Goal: Transaction & Acquisition: Purchase product/service

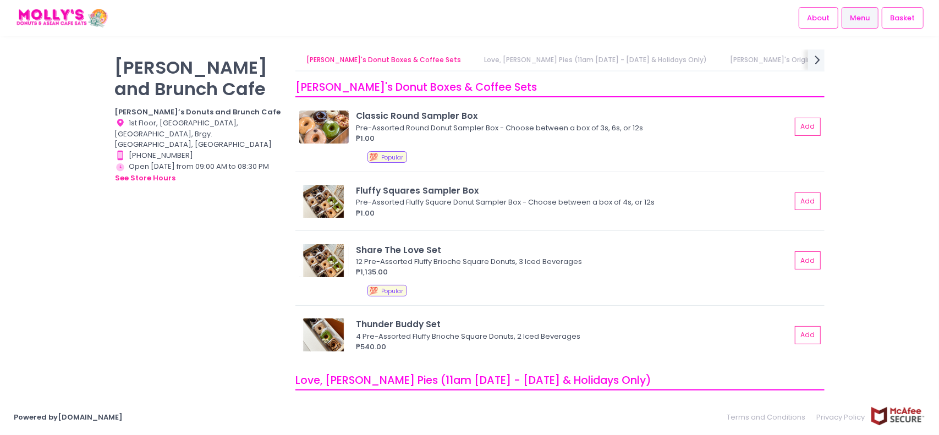
click at [782, 60] on link "[PERSON_NAME]'s Original Fluffy Donuts" at bounding box center [797, 59] width 156 height 21
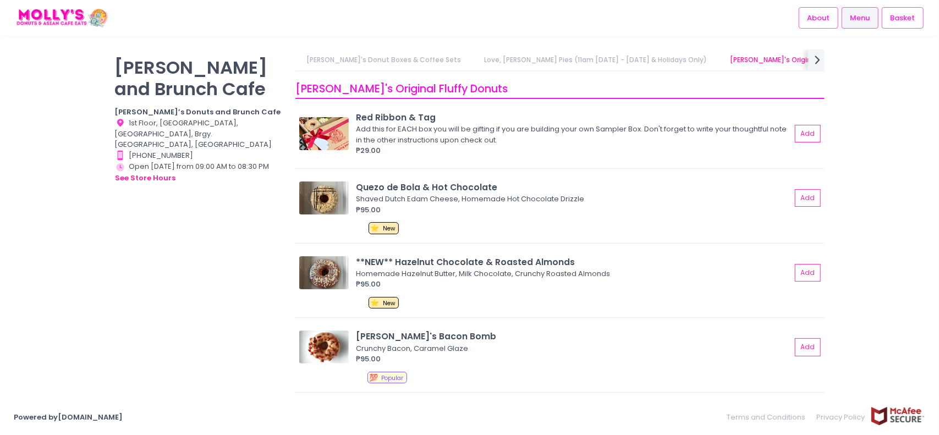
click at [378, 60] on link "[PERSON_NAME]'s Donut Boxes & Coffee Sets" at bounding box center [383, 59] width 176 height 21
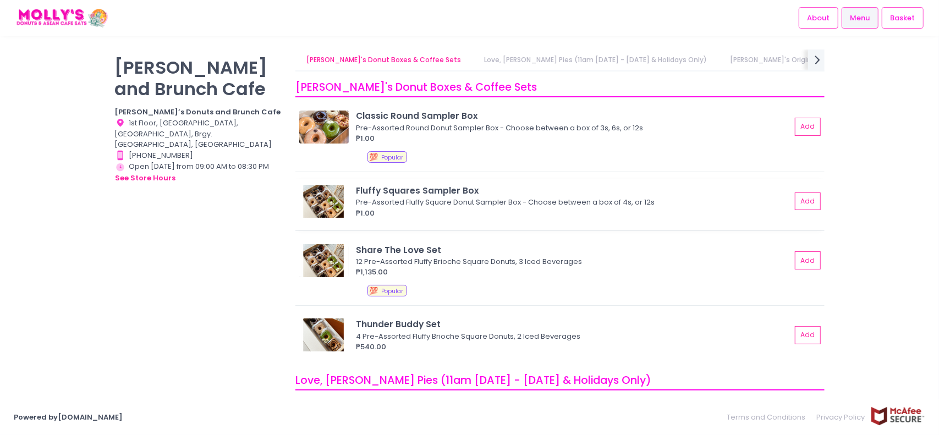
click at [598, 188] on div "Fluffy Squares Sampler Box" at bounding box center [573, 190] width 435 height 13
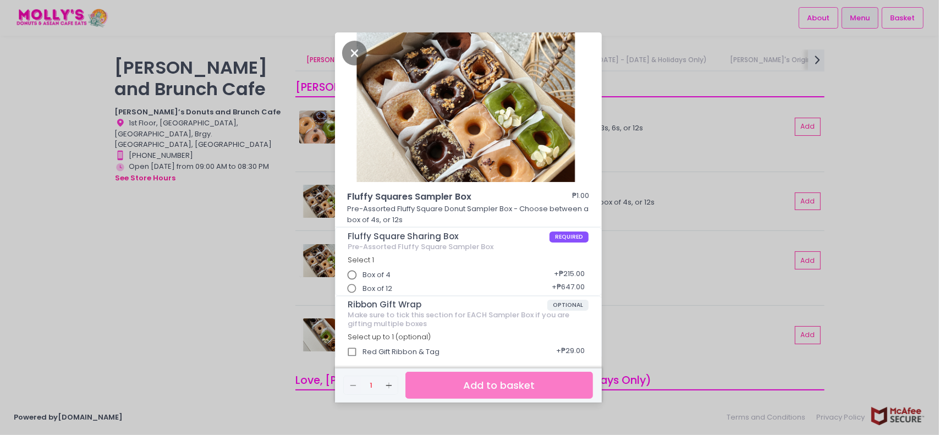
click at [360, 291] on input "Box of 12" at bounding box center [351, 288] width 21 height 21
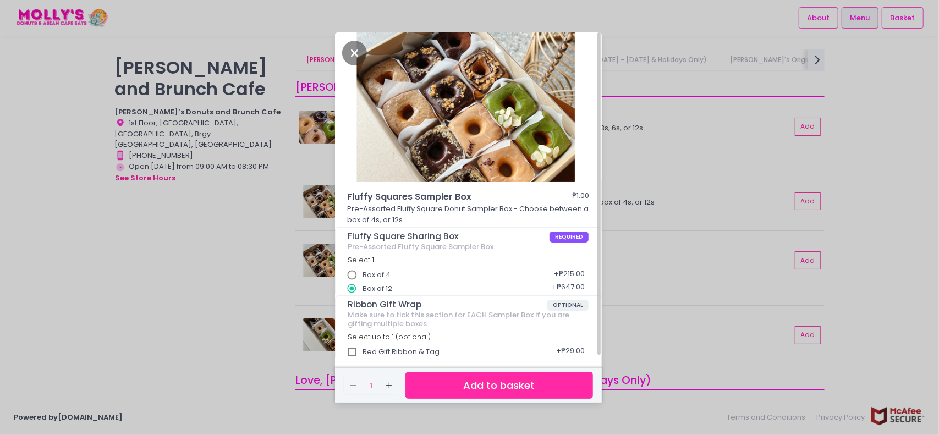
scroll to position [3, 0]
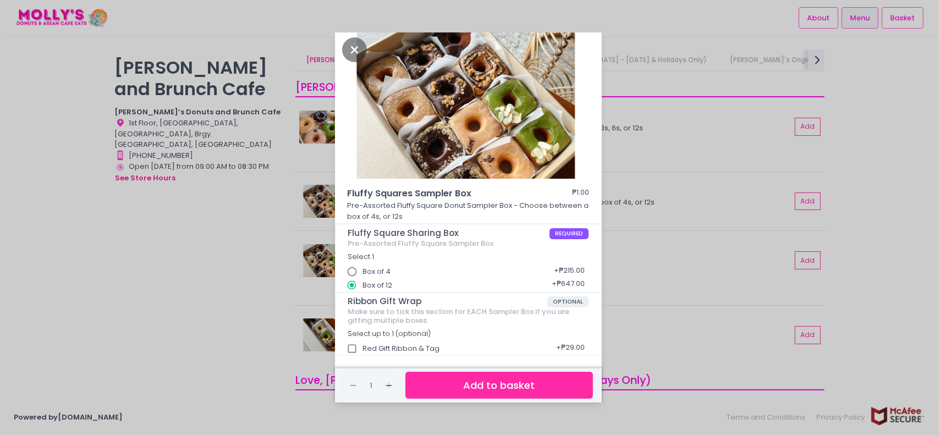
click at [510, 390] on button "Add to basket" at bounding box center [498, 385] width 187 height 27
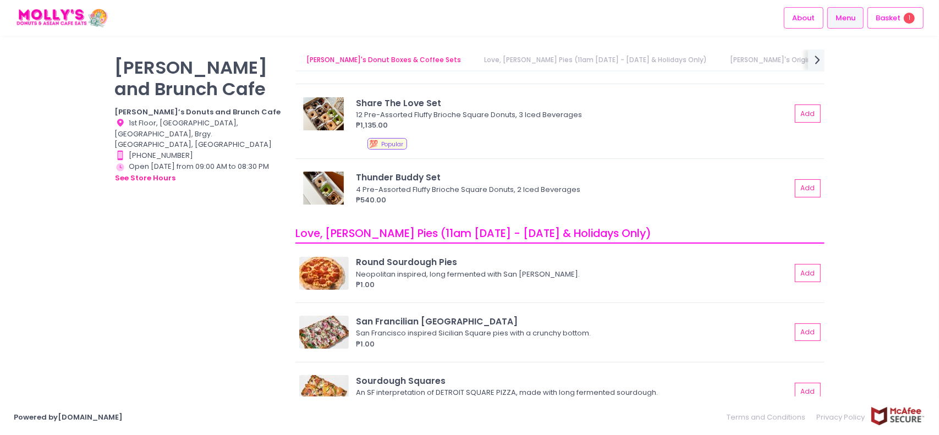
scroll to position [220, 0]
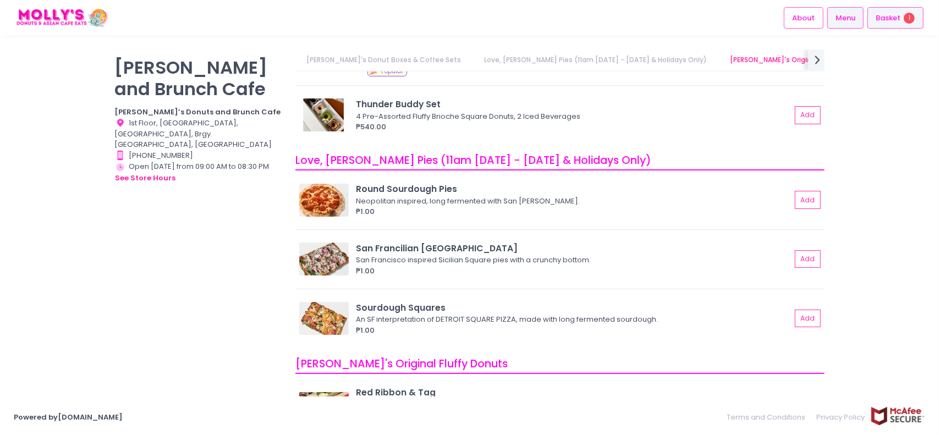
click at [875, 21] on div "Basket 1" at bounding box center [895, 17] width 56 height 21
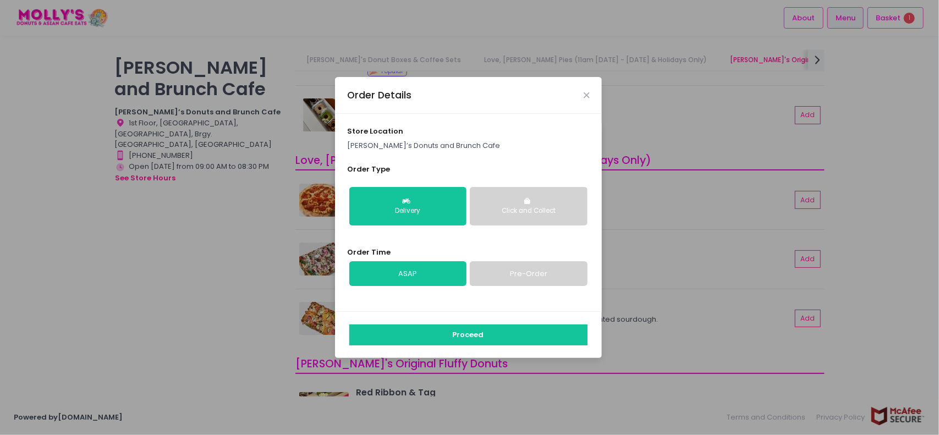
click at [542, 211] on div "Click and Collect" at bounding box center [528, 211] width 102 height 10
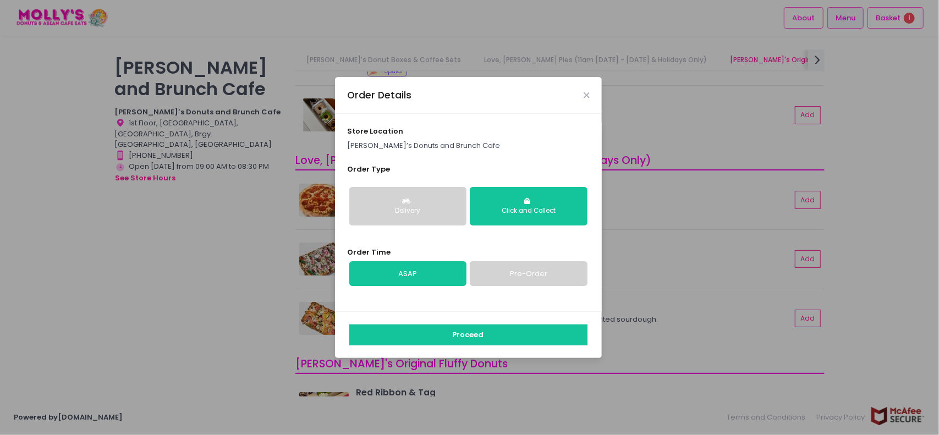
click at [518, 268] on link "Pre-Order" at bounding box center [528, 273] width 117 height 25
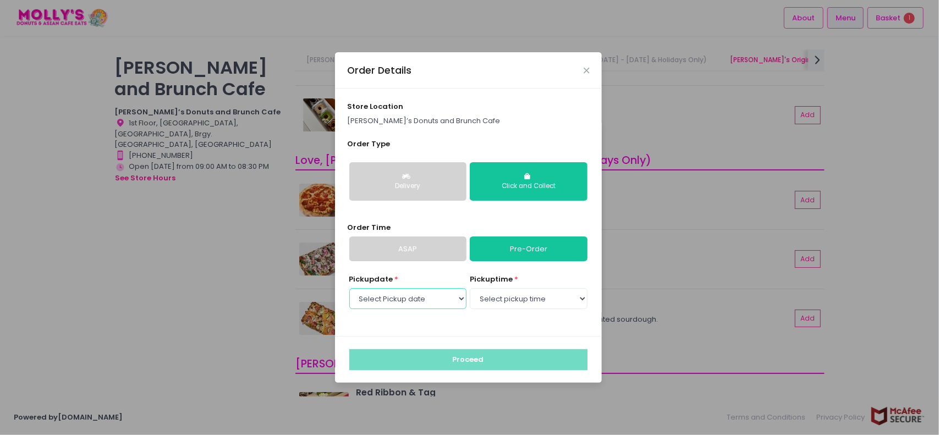
click at [419, 297] on select "Select Pickup date [DATE] [DATE] [DATE] [DATE] [DATE] [DATE] [DATE] [DATE] [DAT…" at bounding box center [407, 298] width 117 height 21
select select "[DATE]"
click at [349, 288] on select "Select Pickup date [DATE] [DATE] [DATE] [DATE] [DATE] [DATE] [DATE] [DATE] [DAT…" at bounding box center [407, 298] width 117 height 21
click at [537, 301] on select "Select pickup time 09:00 AM - 09:30 AM 09:30 AM - 10:00 AM 10:00 AM - 10:30 AM …" at bounding box center [528, 298] width 117 height 21
click at [421, 109] on div "store location [PERSON_NAME]’s Donuts and [GEOGRAPHIC_DATA]" at bounding box center [468, 113] width 242 height 25
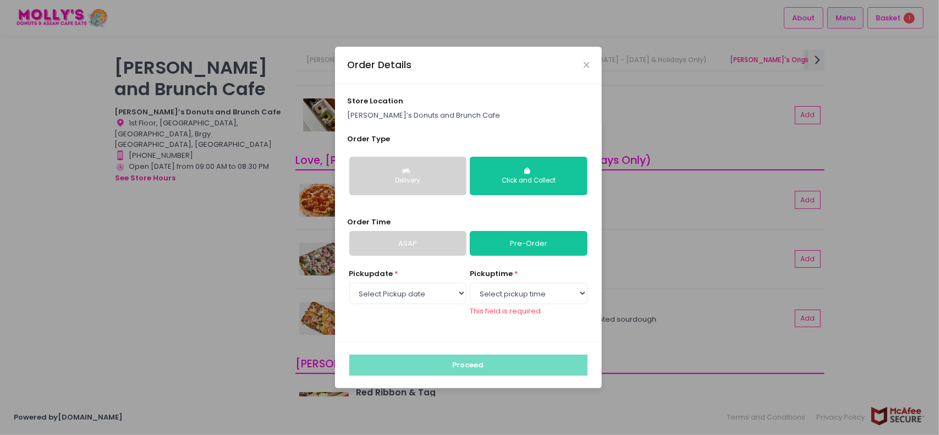
click at [591, 64] on div "Order Details" at bounding box center [468, 65] width 267 height 36
click at [586, 65] on icon "Close" at bounding box center [585, 65] width 5 height 8
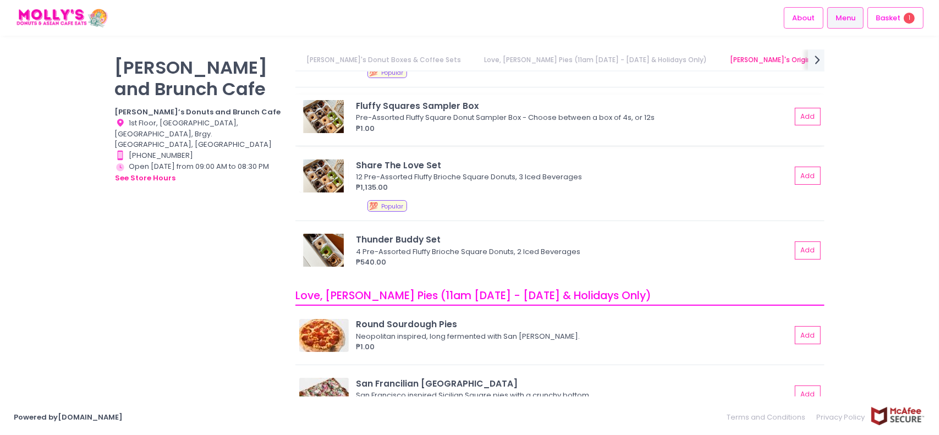
scroll to position [0, 0]
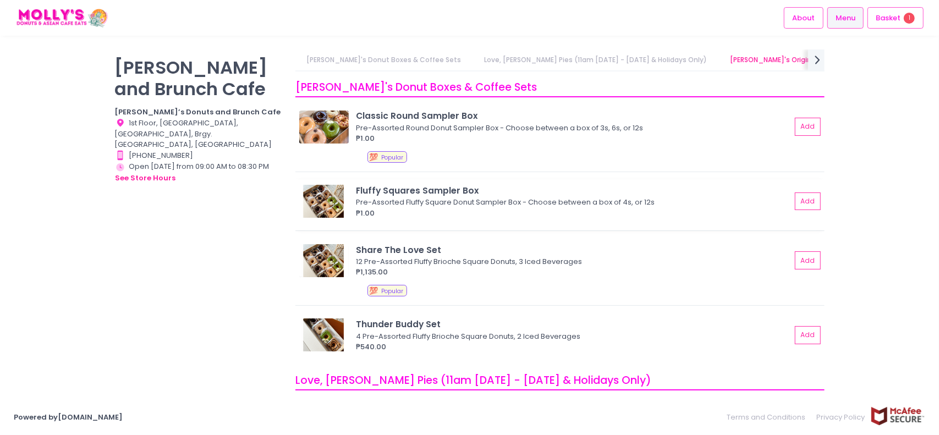
click at [540, 187] on div "Fluffy Squares Sampler Box" at bounding box center [573, 190] width 435 height 13
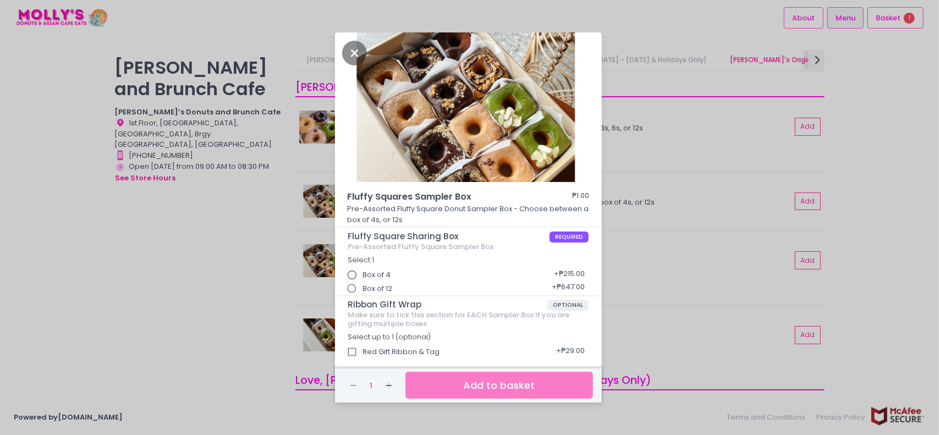
scroll to position [3, 0]
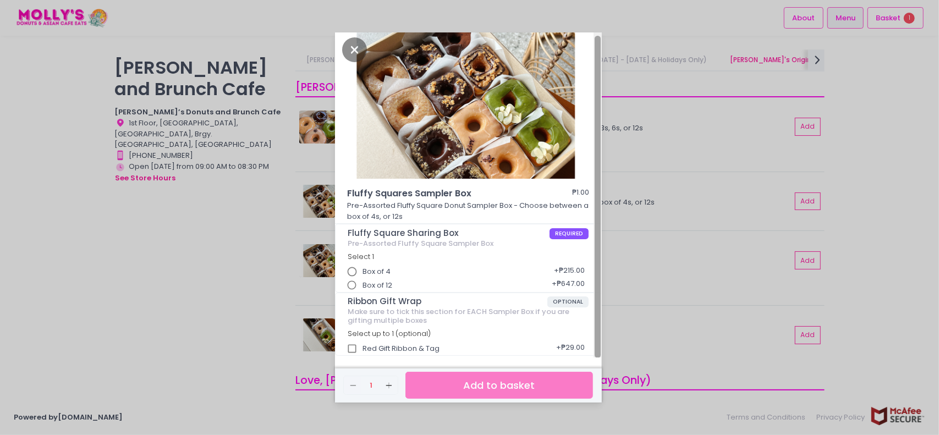
click at [595, 268] on div at bounding box center [597, 195] width 8 height 326
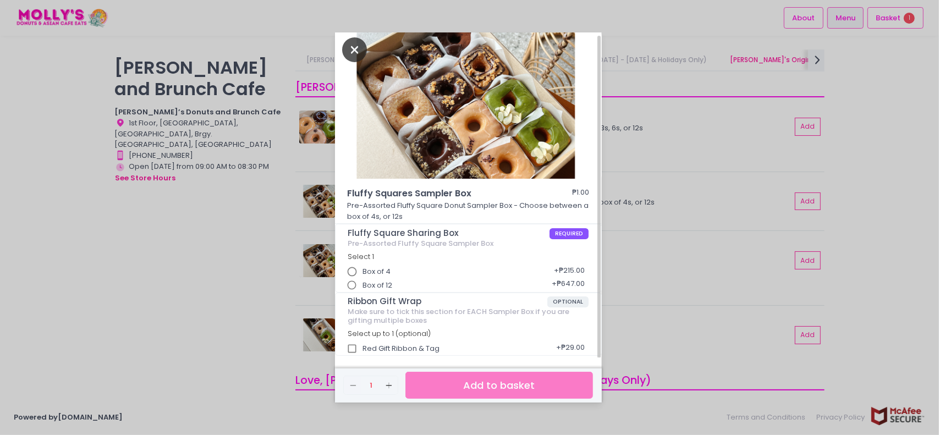
click at [347, 46] on icon "Close" at bounding box center [354, 49] width 25 height 25
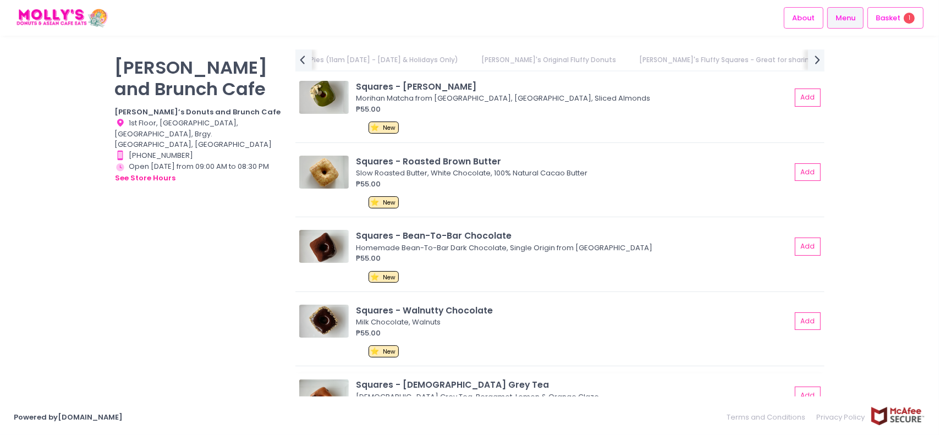
scroll to position [1485, 0]
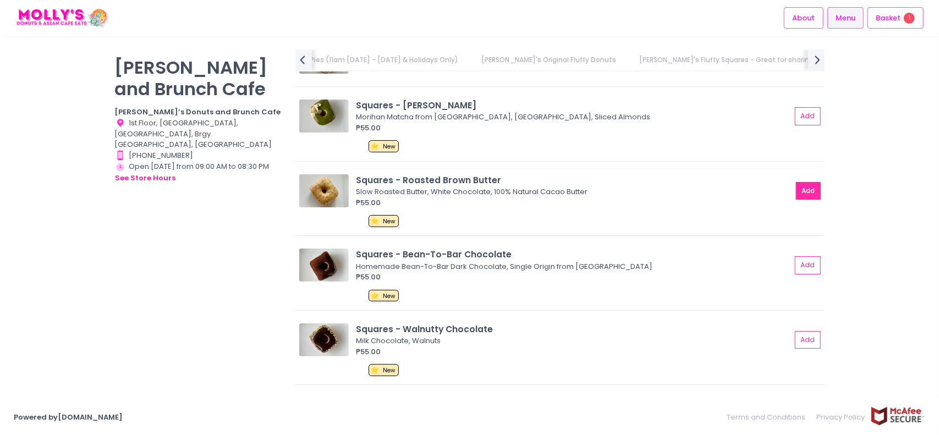
click at [810, 190] on button "Add" at bounding box center [808, 191] width 25 height 18
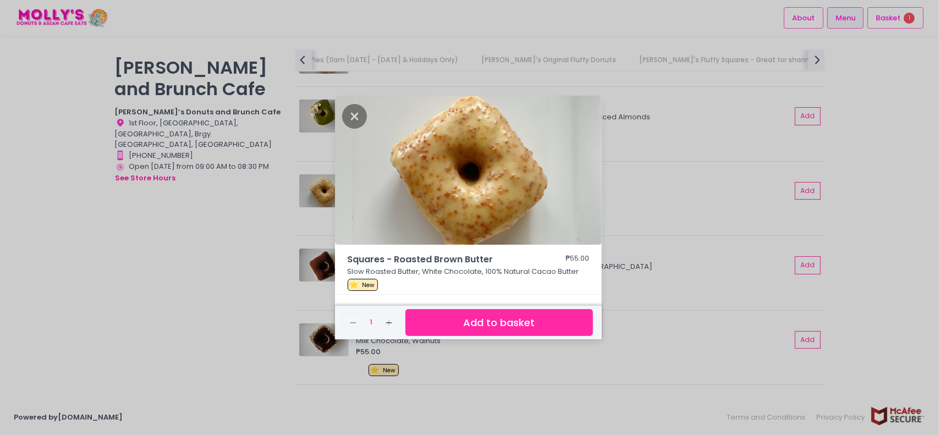
click at [416, 312] on button "Add to basket" at bounding box center [498, 322] width 187 height 27
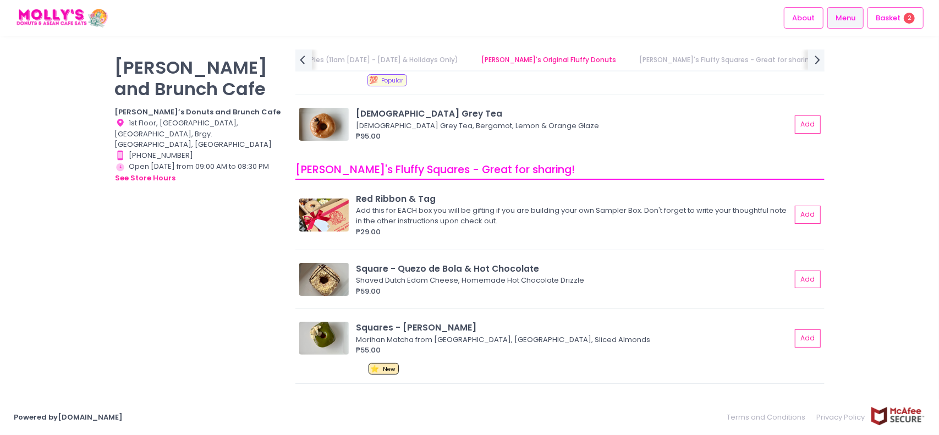
scroll to position [1265, 0]
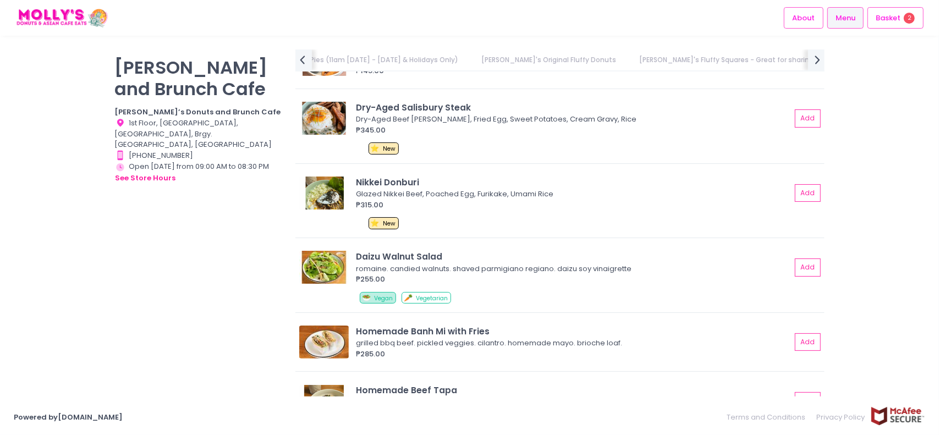
click at [628, 61] on link "[PERSON_NAME]'s Fluffy Squares - Great for sharing!" at bounding box center [727, 59] width 198 height 21
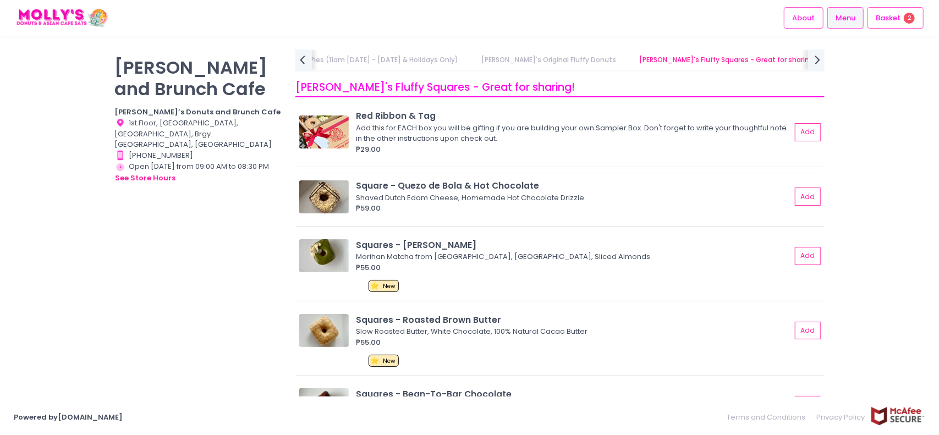
scroll to position [1345, 0]
click at [889, 18] on span "Basket" at bounding box center [887, 18] width 25 height 11
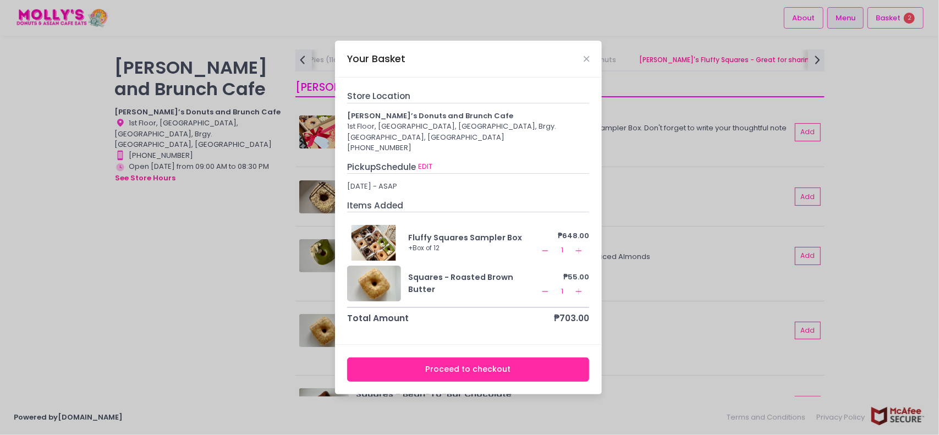
click at [542, 251] on icon "Remove Created with Sketch." at bounding box center [544, 250] width 9 height 9
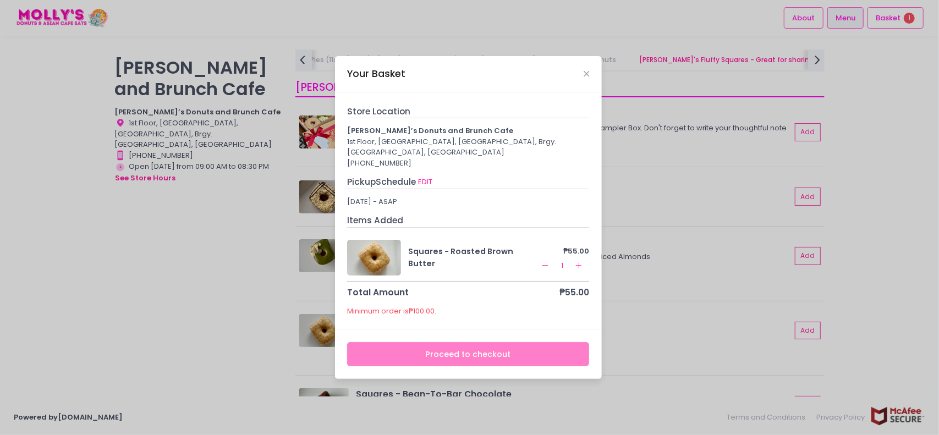
click at [547, 267] on icon "Remove Created with Sketch." at bounding box center [544, 265] width 9 height 9
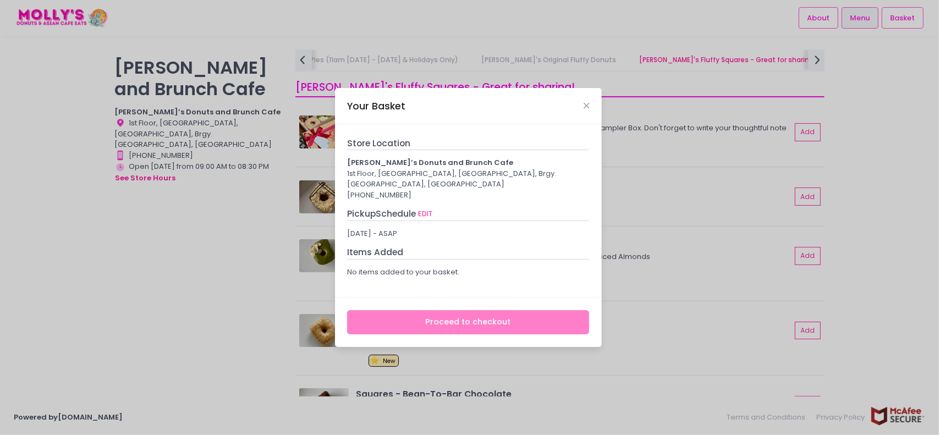
click at [588, 100] on div "Your Basket" at bounding box center [468, 106] width 267 height 36
click at [585, 106] on icon "Close" at bounding box center [585, 106] width 5 height 8
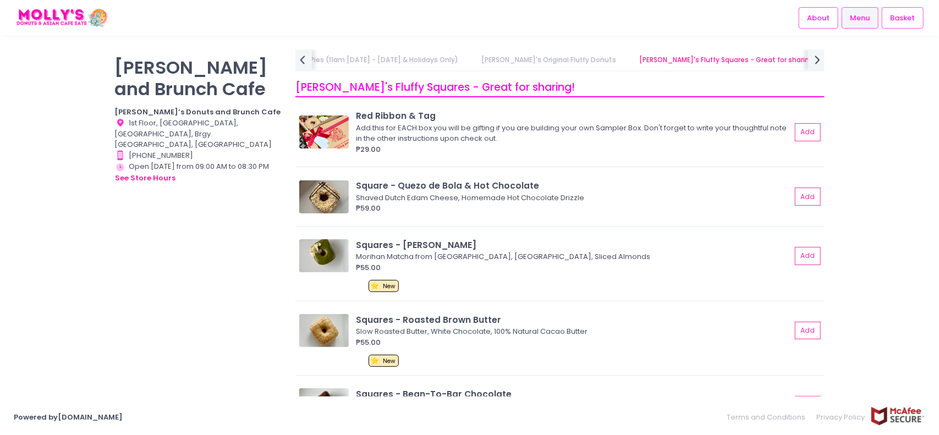
click at [404, 63] on link "Love, [PERSON_NAME] Pies (11am [DATE] - [DATE] & Holidays Only)" at bounding box center [347, 59] width 244 height 21
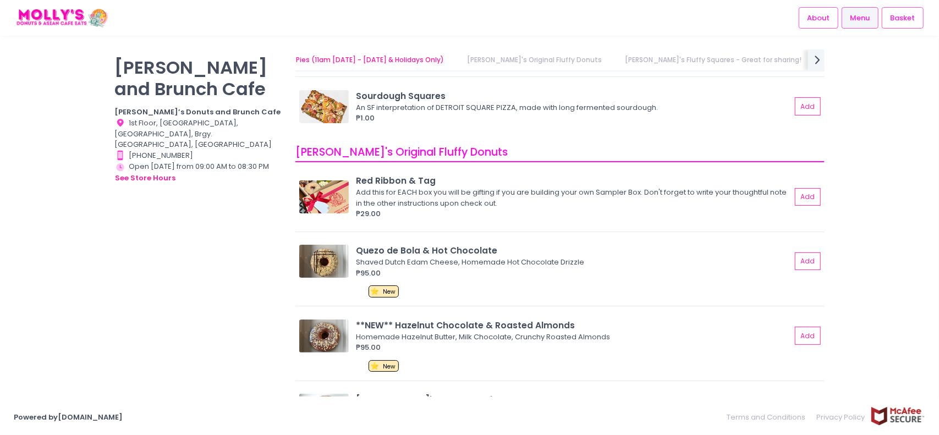
scroll to position [0, 0]
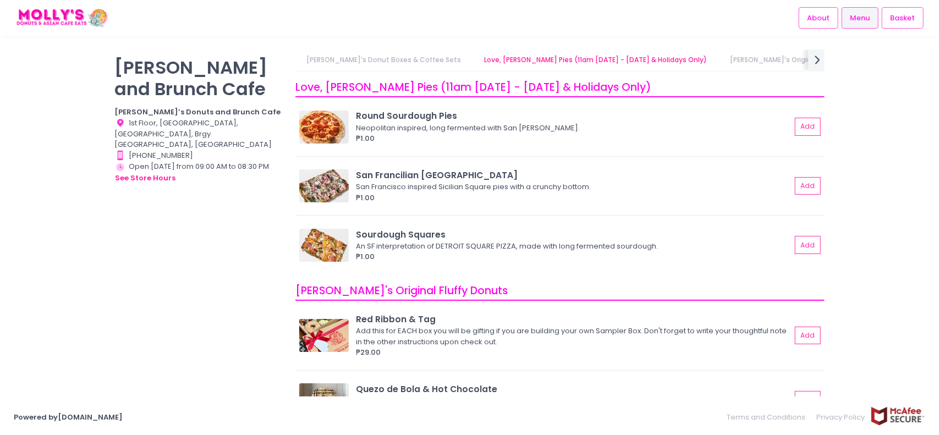
click at [314, 60] on link "[PERSON_NAME]'s Donut Boxes & Coffee Sets" at bounding box center [383, 59] width 176 height 21
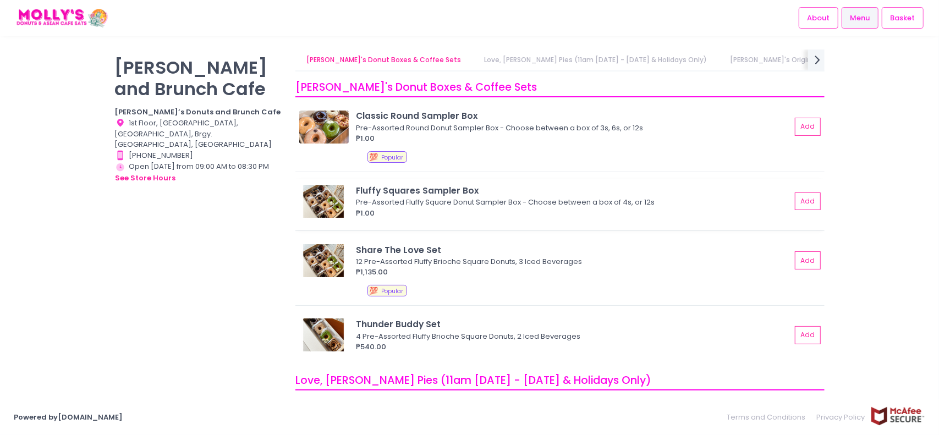
click at [758, 212] on div "₱1.00" at bounding box center [573, 213] width 435 height 11
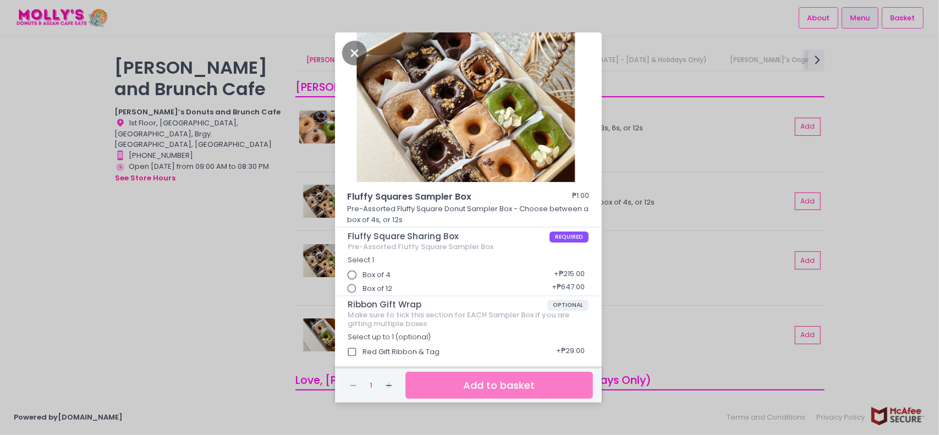
click at [506, 286] on div "Box of 12 + ₱647.00" at bounding box center [467, 285] width 241 height 14
click at [411, 289] on div "Box of 12 + ₱647.00" at bounding box center [467, 285] width 241 height 14
click at [389, 293] on span "Box of 12" at bounding box center [377, 288] width 30 height 11
click at [362, 293] on input "Box of 12" at bounding box center [351, 288] width 21 height 21
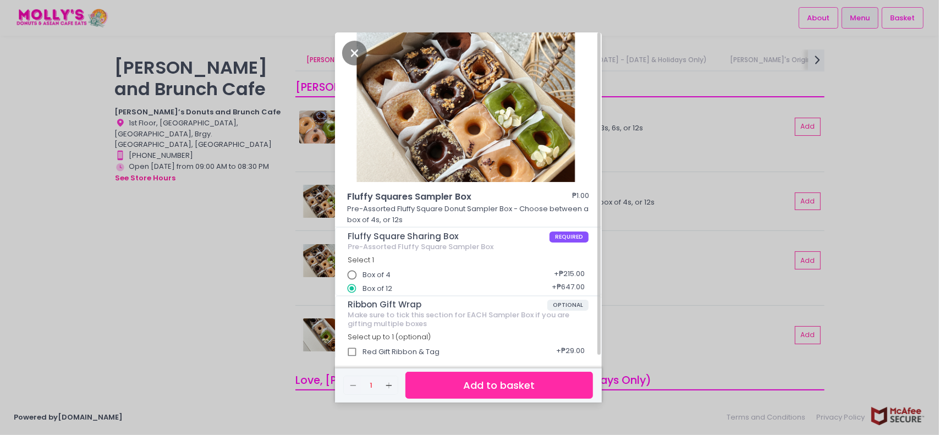
click at [498, 387] on button "Add to basket" at bounding box center [498, 385] width 187 height 27
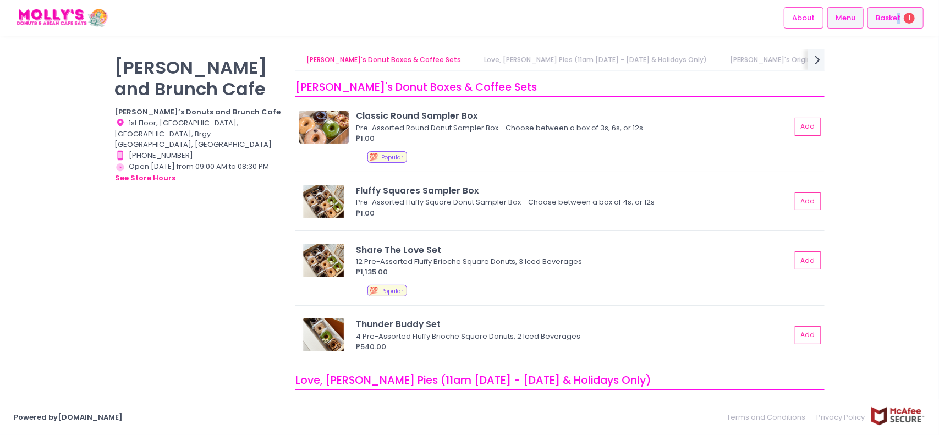
click at [897, 13] on div "Basket 1" at bounding box center [895, 17] width 56 height 21
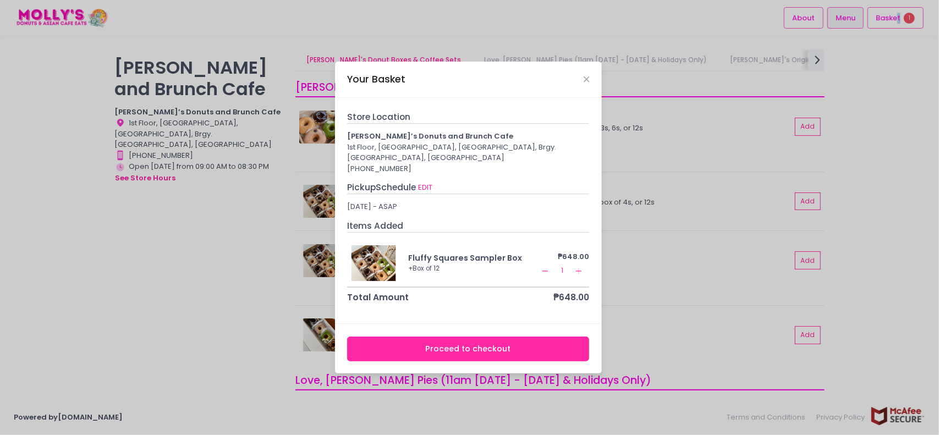
click at [550, 271] on button "Remove Created with Sketch." at bounding box center [544, 270] width 13 height 13
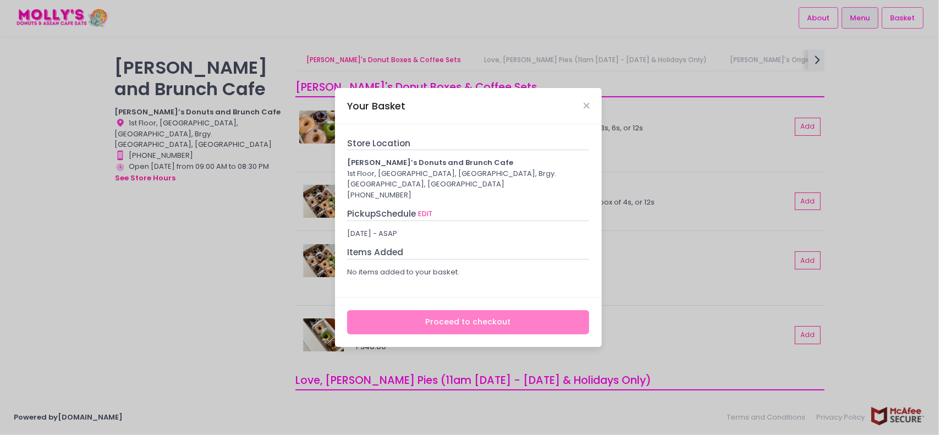
click at [720, 262] on div "Your Basket Store Location [PERSON_NAME]’s Donuts and Brunch Cafe 1st Floor, [G…" at bounding box center [469, 217] width 939 height 435
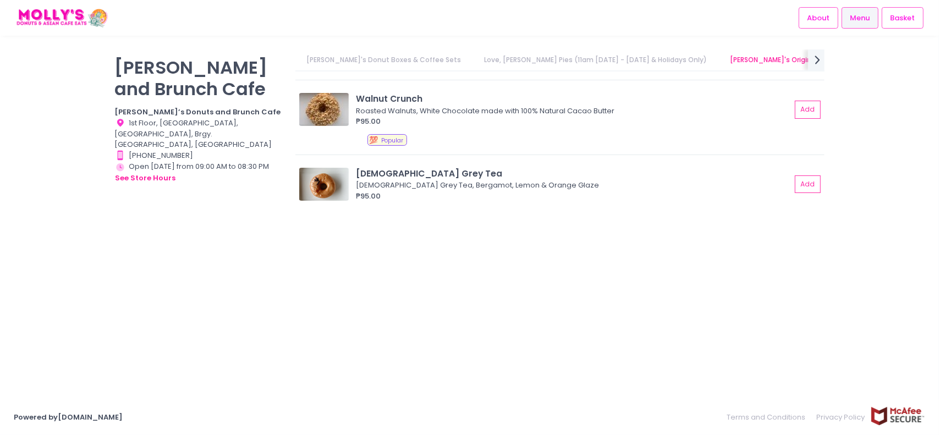
scroll to position [0, 150]
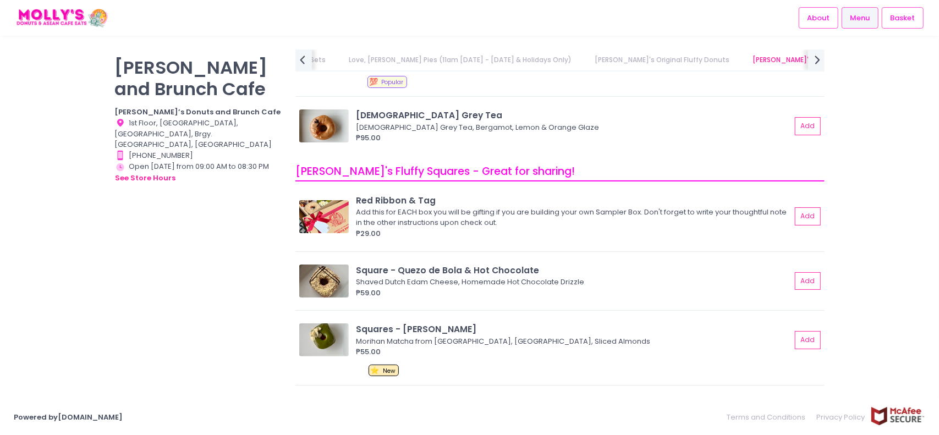
click at [742, 53] on link "[PERSON_NAME]'s Fluffy Squares - Great for sharing!" at bounding box center [841, 59] width 198 height 21
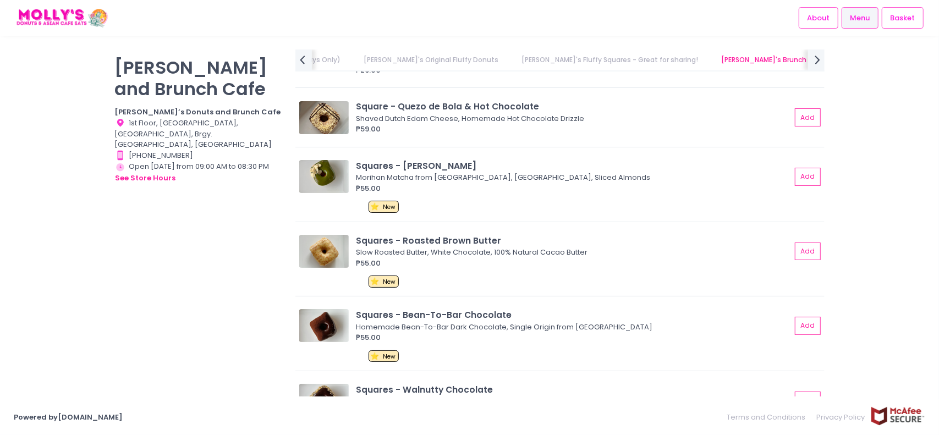
scroll to position [1336, 0]
